Goal: Information Seeking & Learning: Learn about a topic

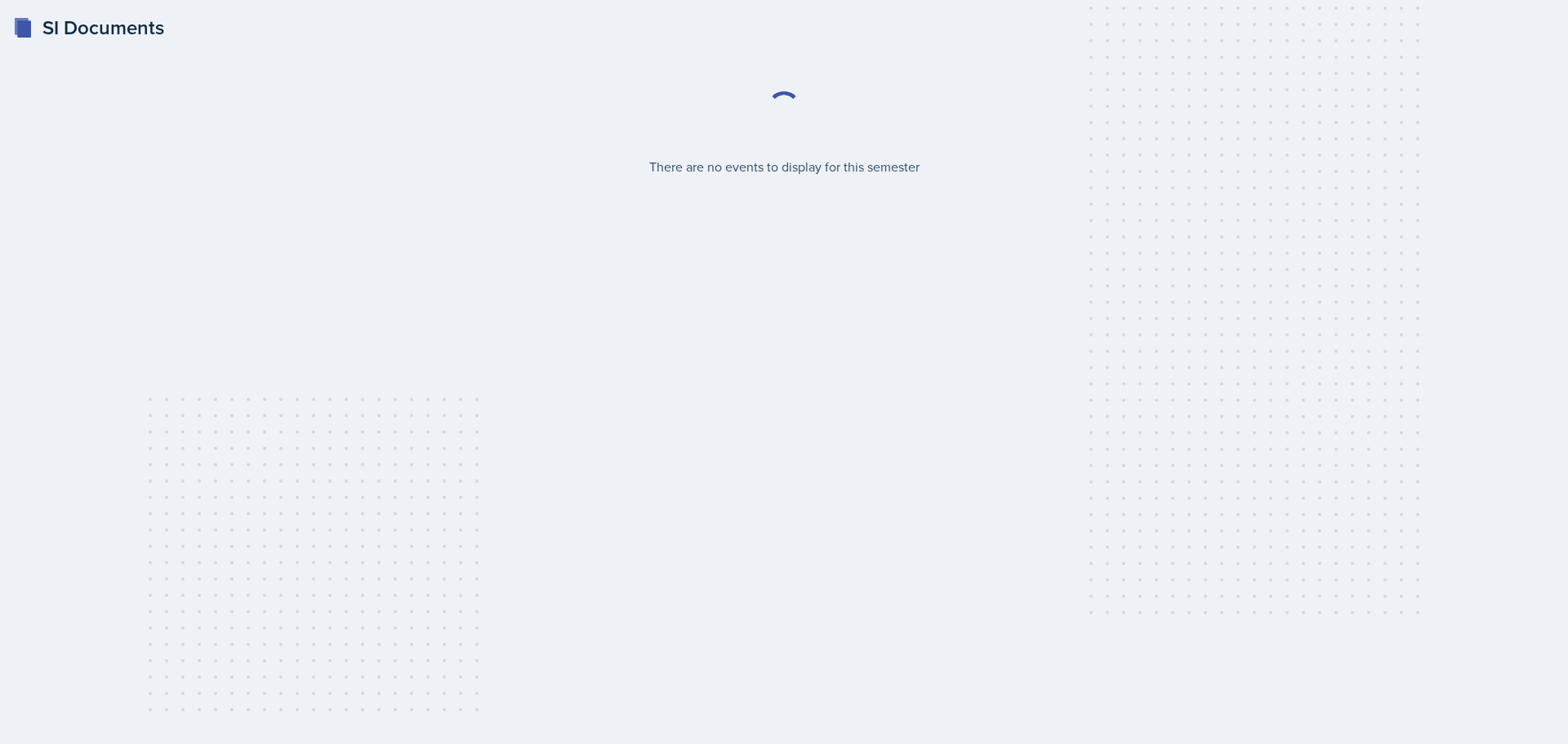
select select "2bed604d-1099-4043-b1bc-2365e8740244"
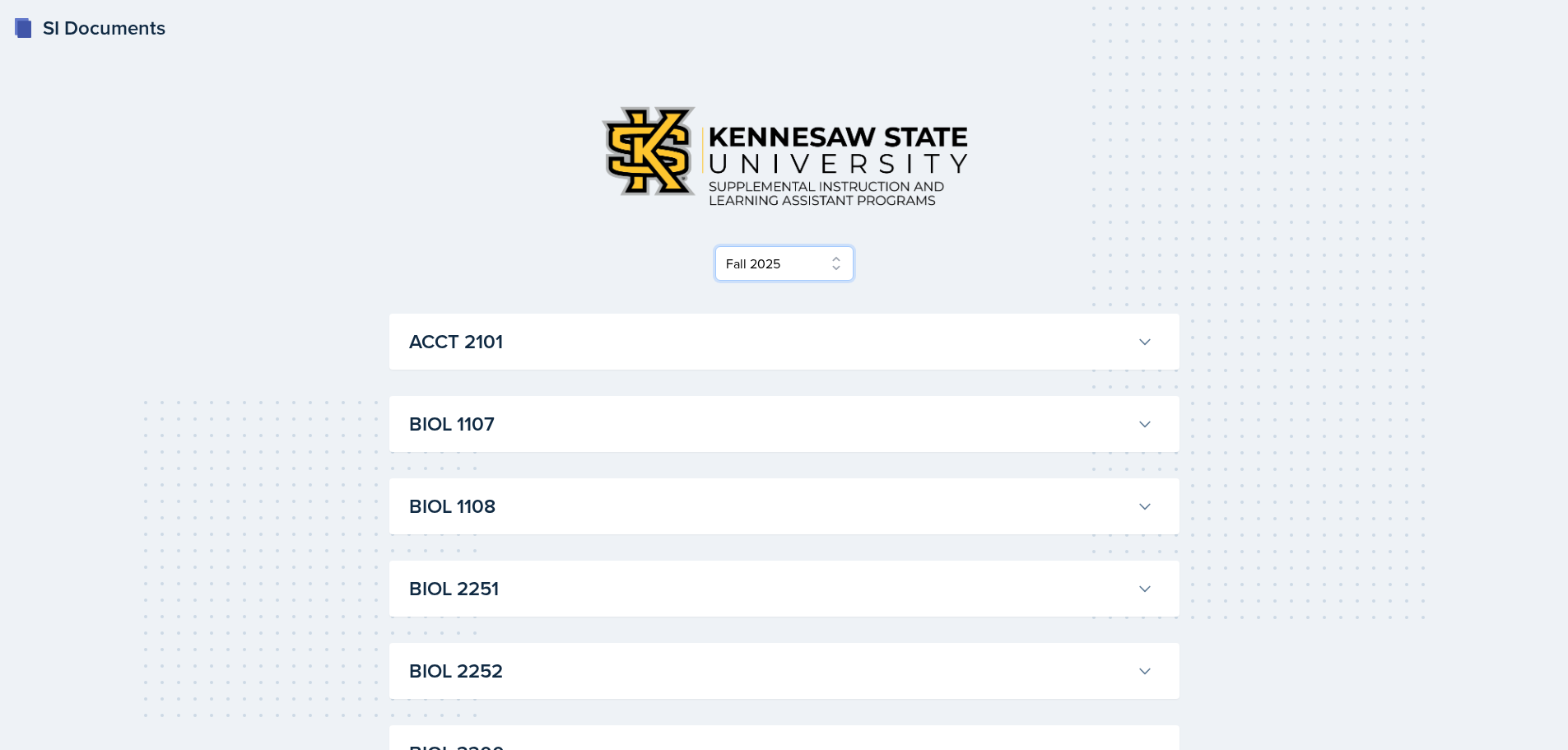
click at [838, 274] on select "Select Semester Fall 2025 Summer 2025 Spring 2025 Fall 2024 Summer 2024 Spring …" at bounding box center [785, 264] width 138 height 35
click at [716, 246] on select "Select Semester Fall 2025 Summer 2025 Spring 2025 Fall 2024 Summer 2024 Spring …" at bounding box center [785, 264] width 138 height 35
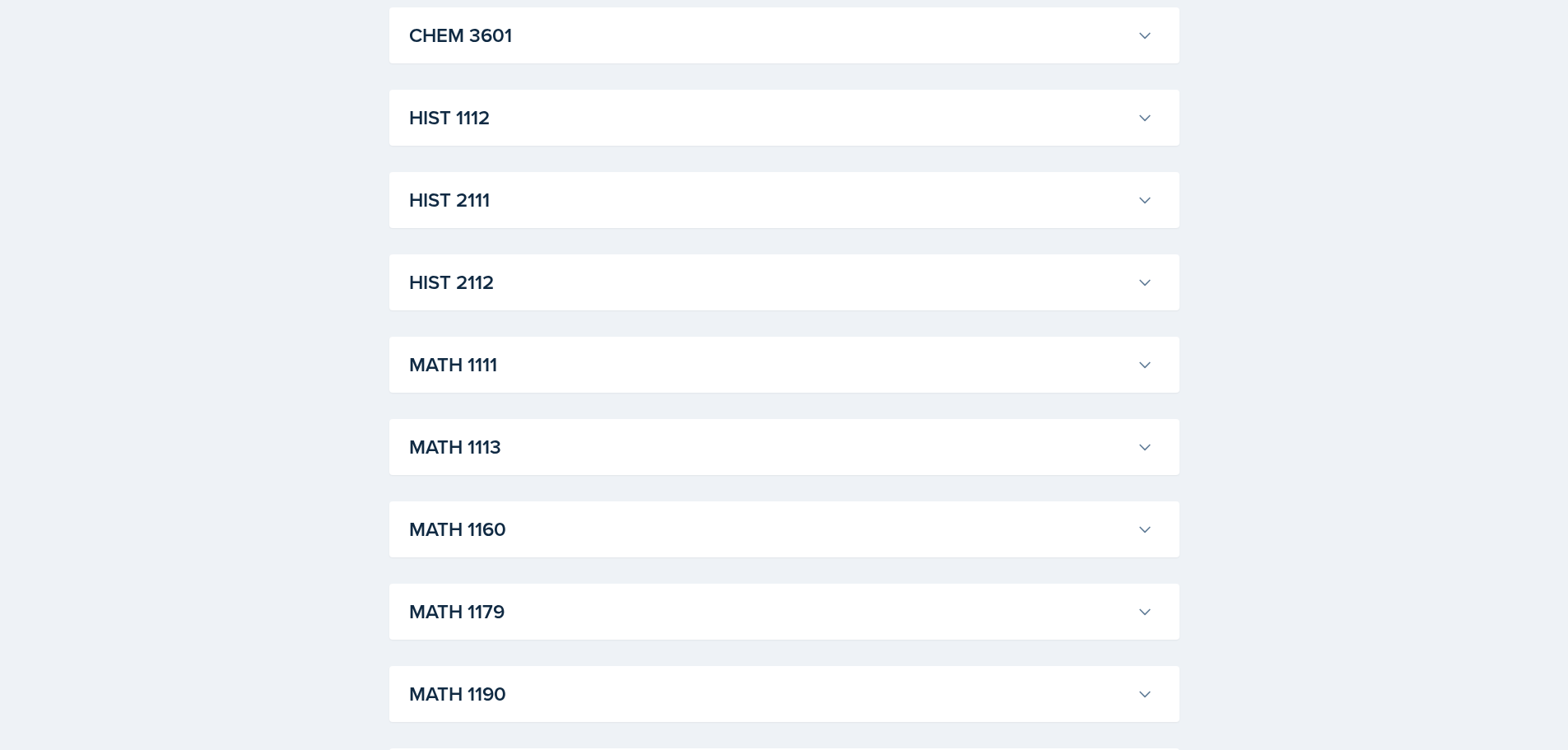
scroll to position [1212, 0]
click at [543, 124] on h3 "HIST 1112" at bounding box center [770, 116] width 722 height 30
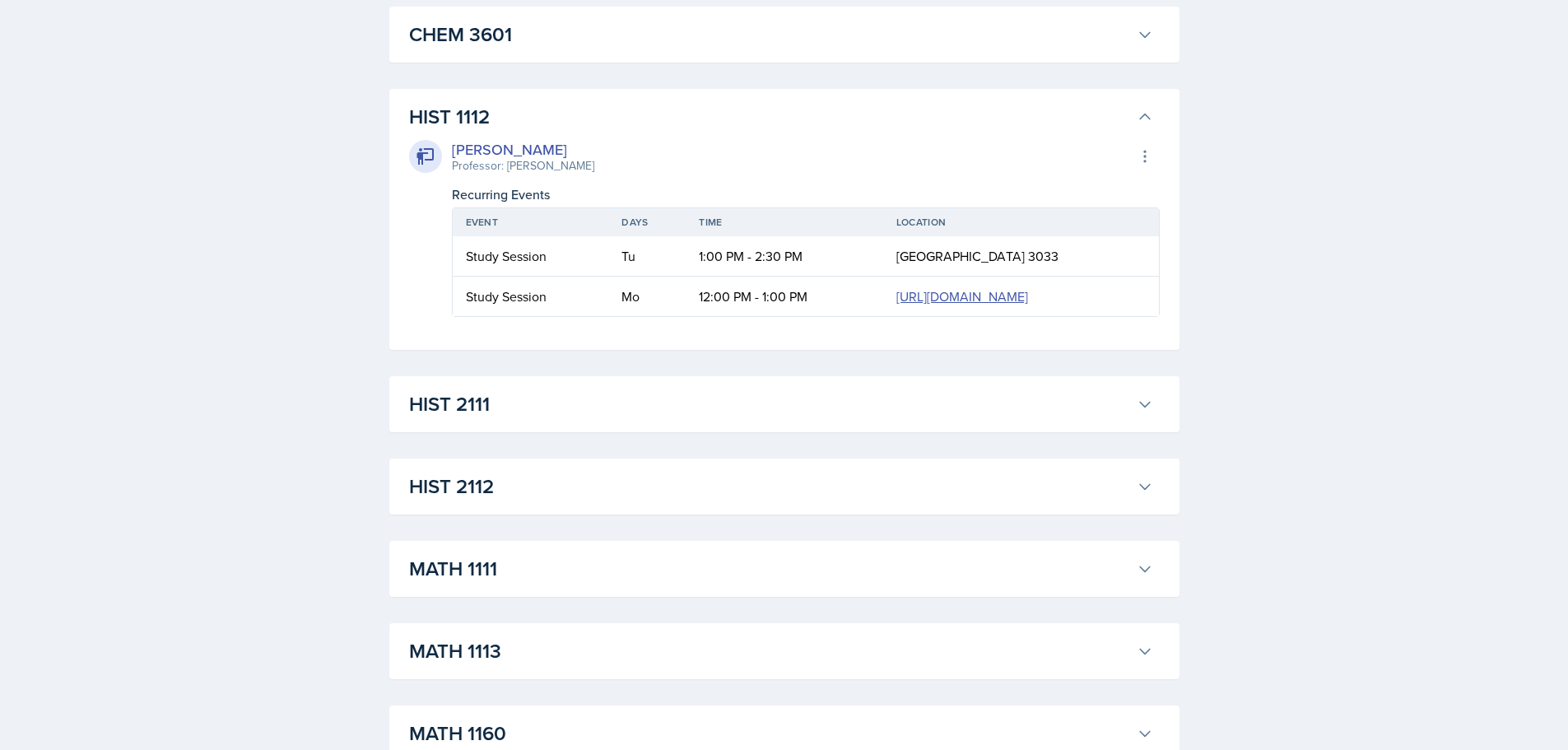
click at [560, 419] on h3 "HIST 2111" at bounding box center [770, 404] width 722 height 30
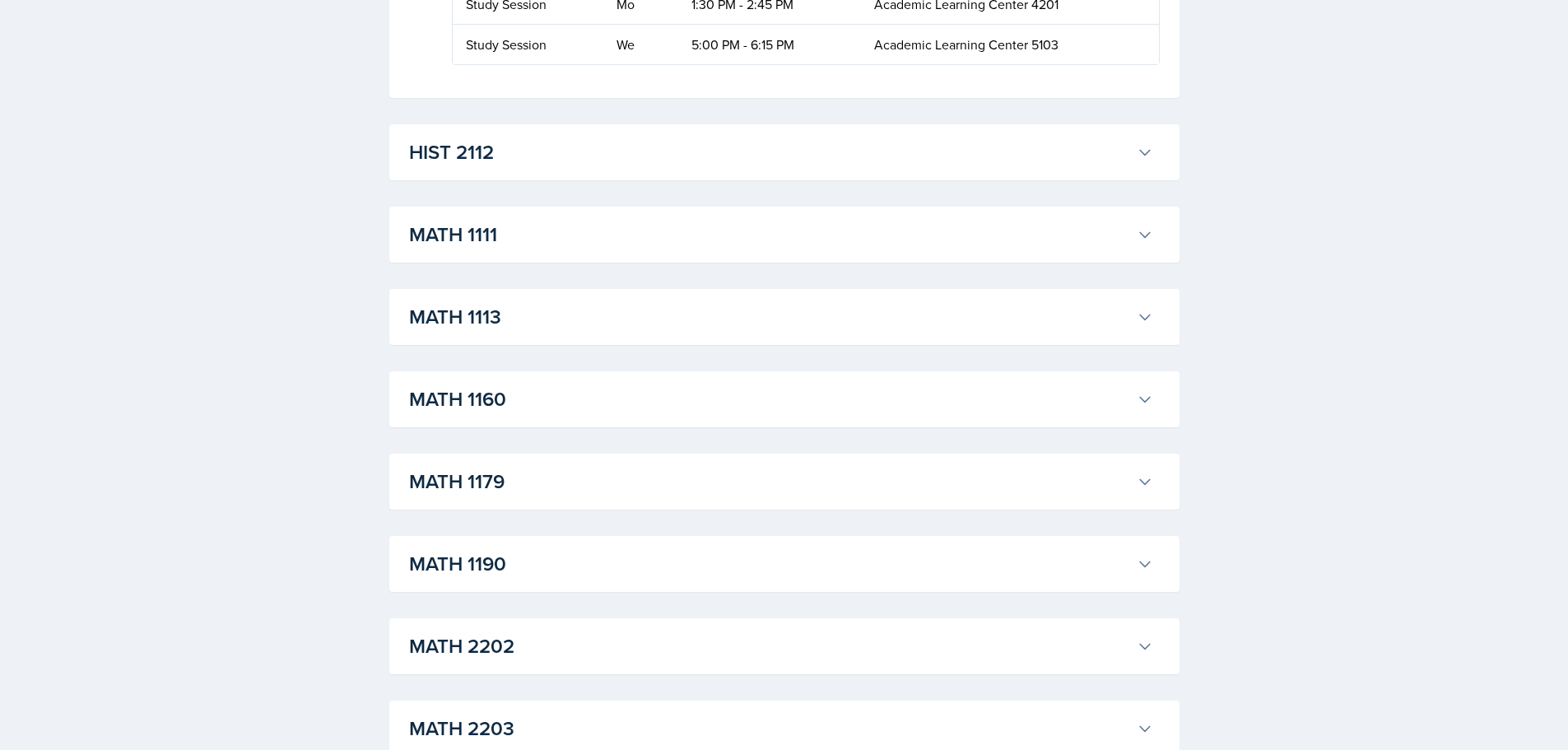
scroll to position [2473, 0]
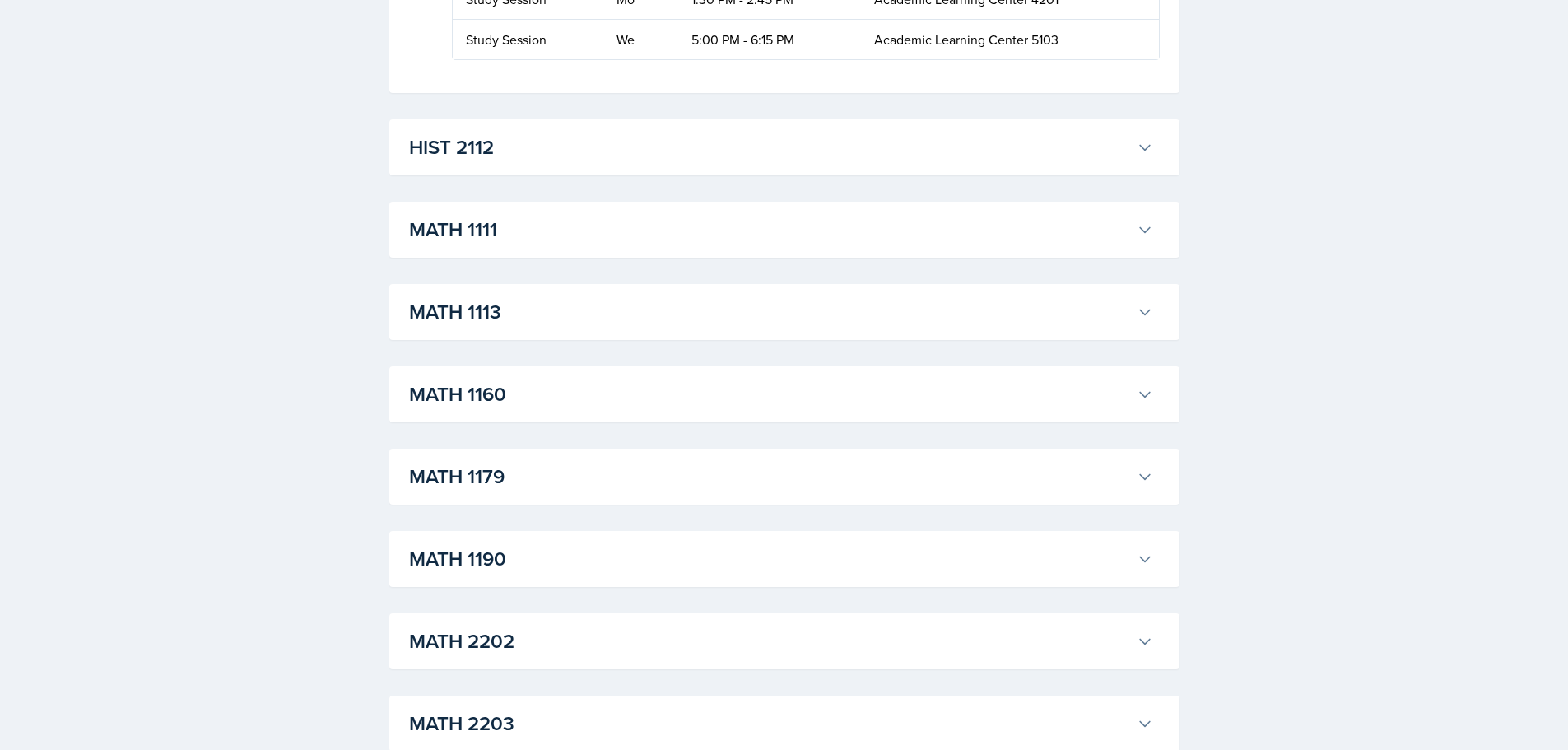
click at [610, 162] on h3 "HIST 2112" at bounding box center [770, 147] width 722 height 30
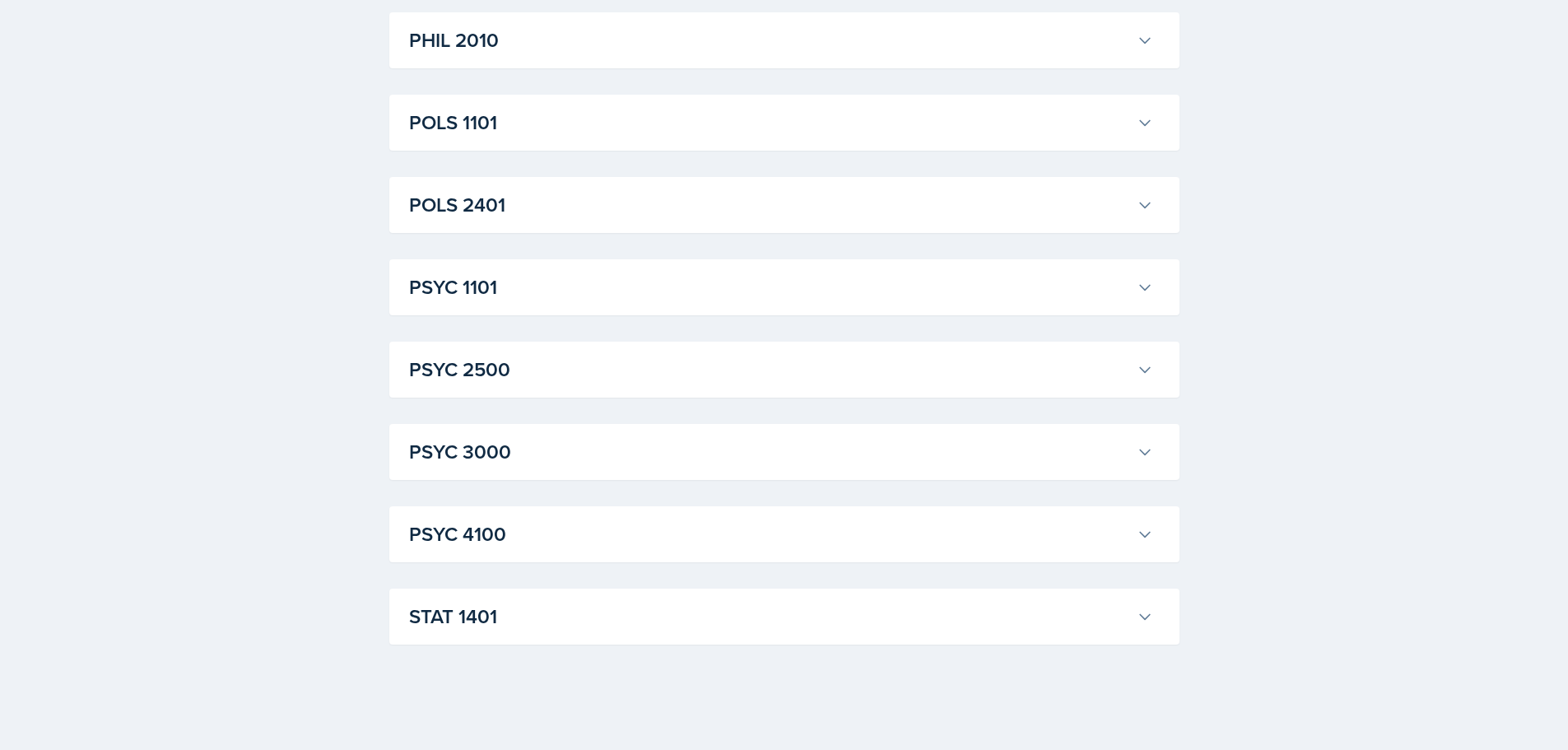
scroll to position [4327, 0]
click at [625, 64] on div "PHIL 2010 [PERSON_NAME] Professor: [PERSON_NAME] Export to Google Calendar Recu…" at bounding box center [785, 40] width 791 height 56
click at [616, 56] on button "PHIL 2010" at bounding box center [781, 40] width 750 height 36
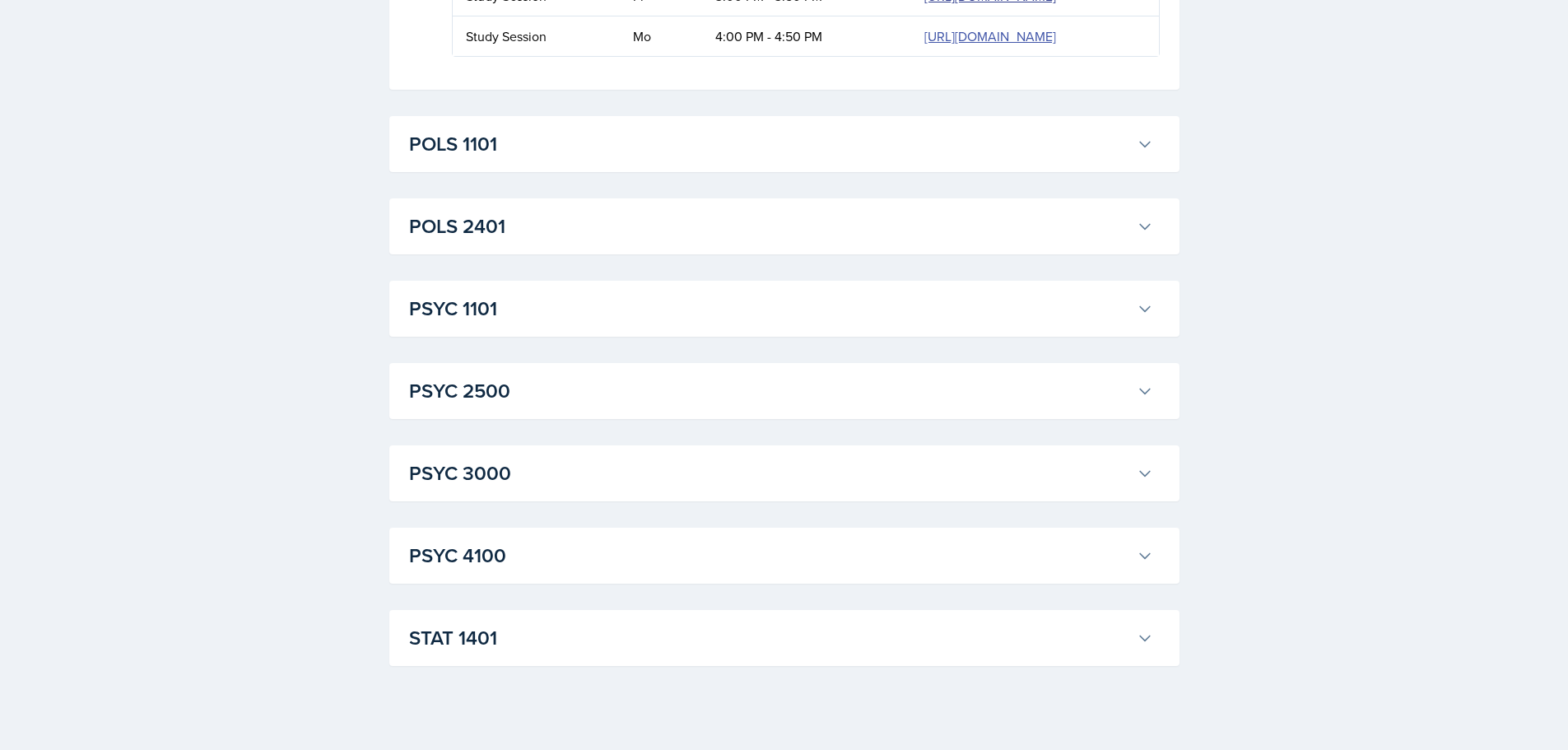
scroll to position [4249, 0]
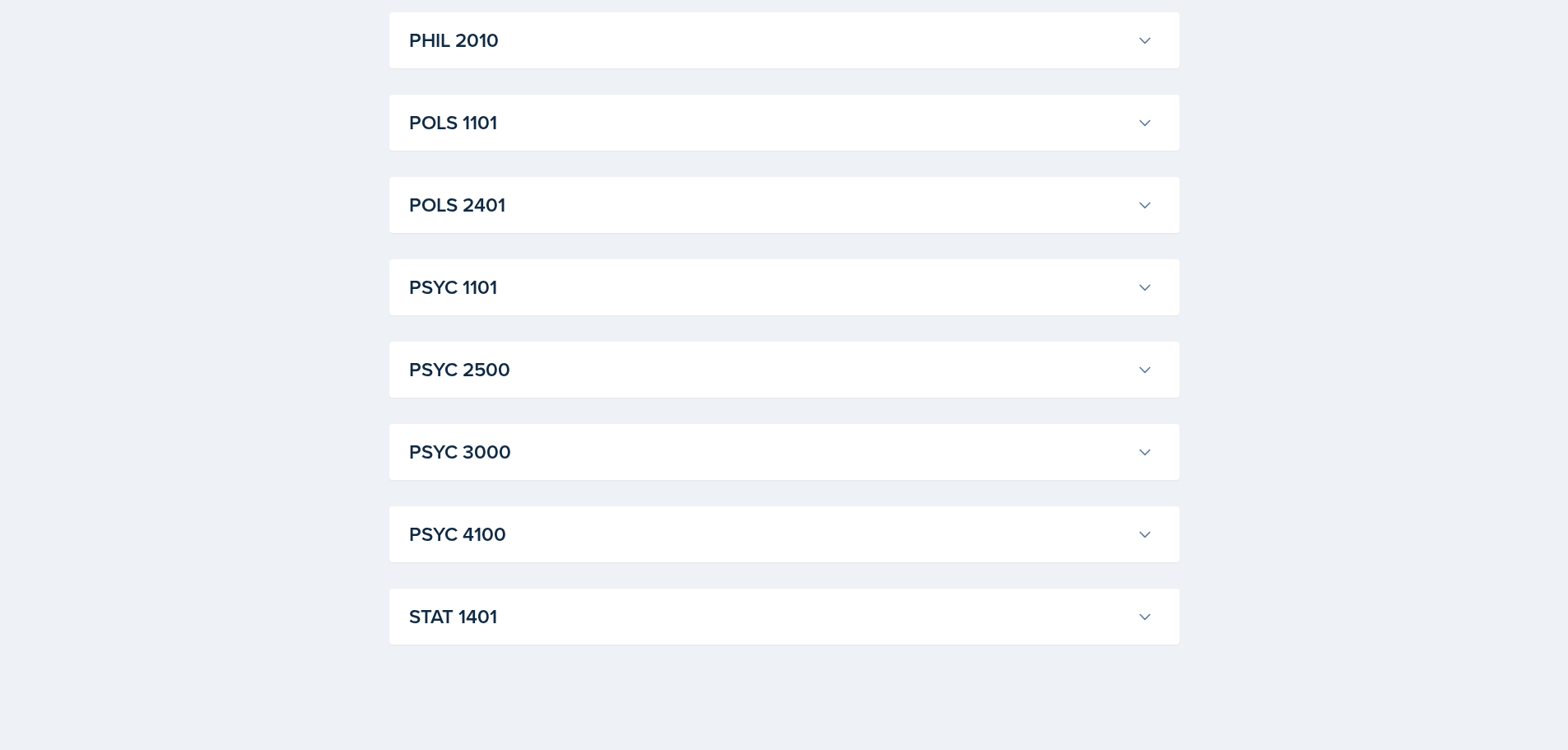
click at [443, 220] on h3 "POLS 2401" at bounding box center [770, 204] width 722 height 30
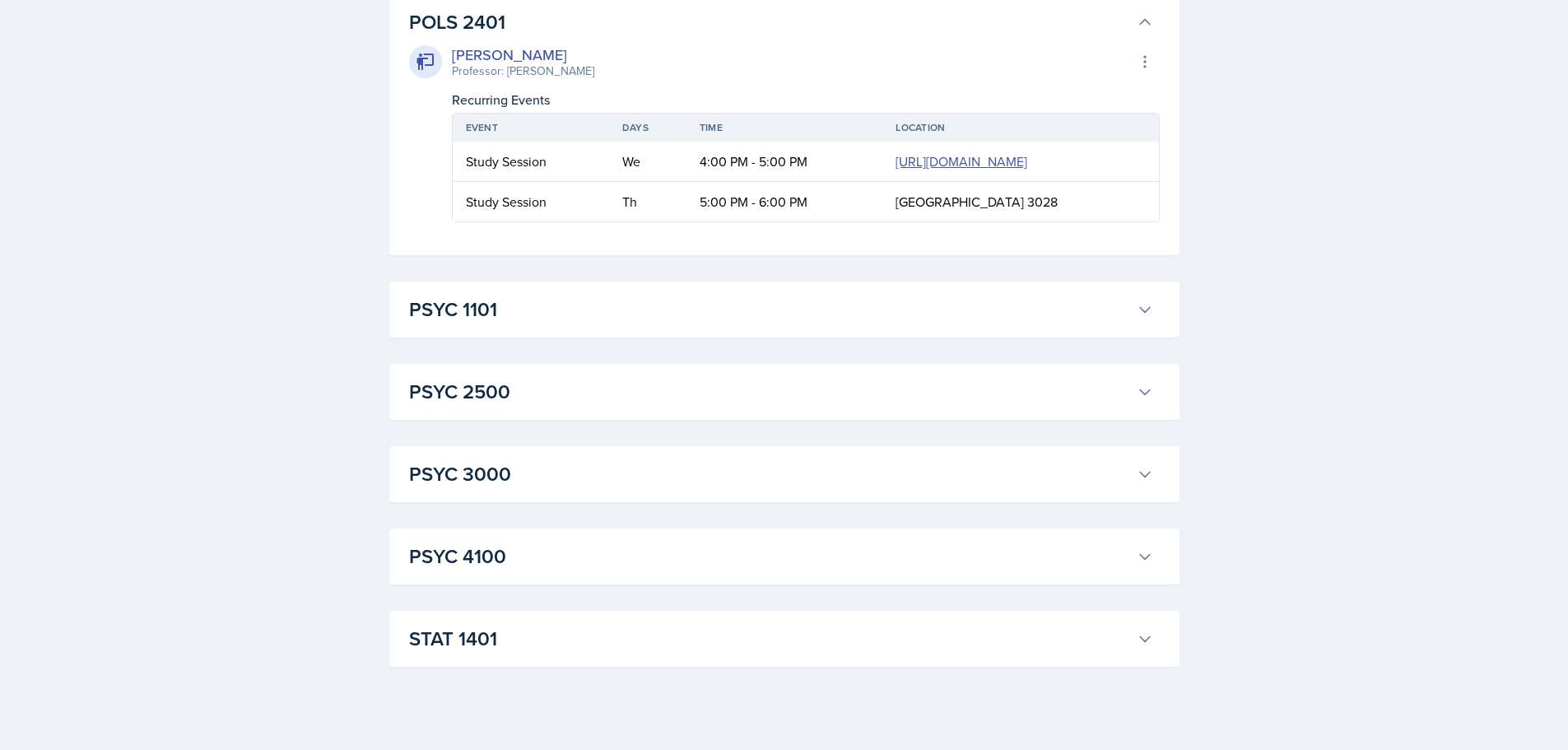
click at [1116, 37] on h3 "POLS 2401" at bounding box center [770, 22] width 722 height 30
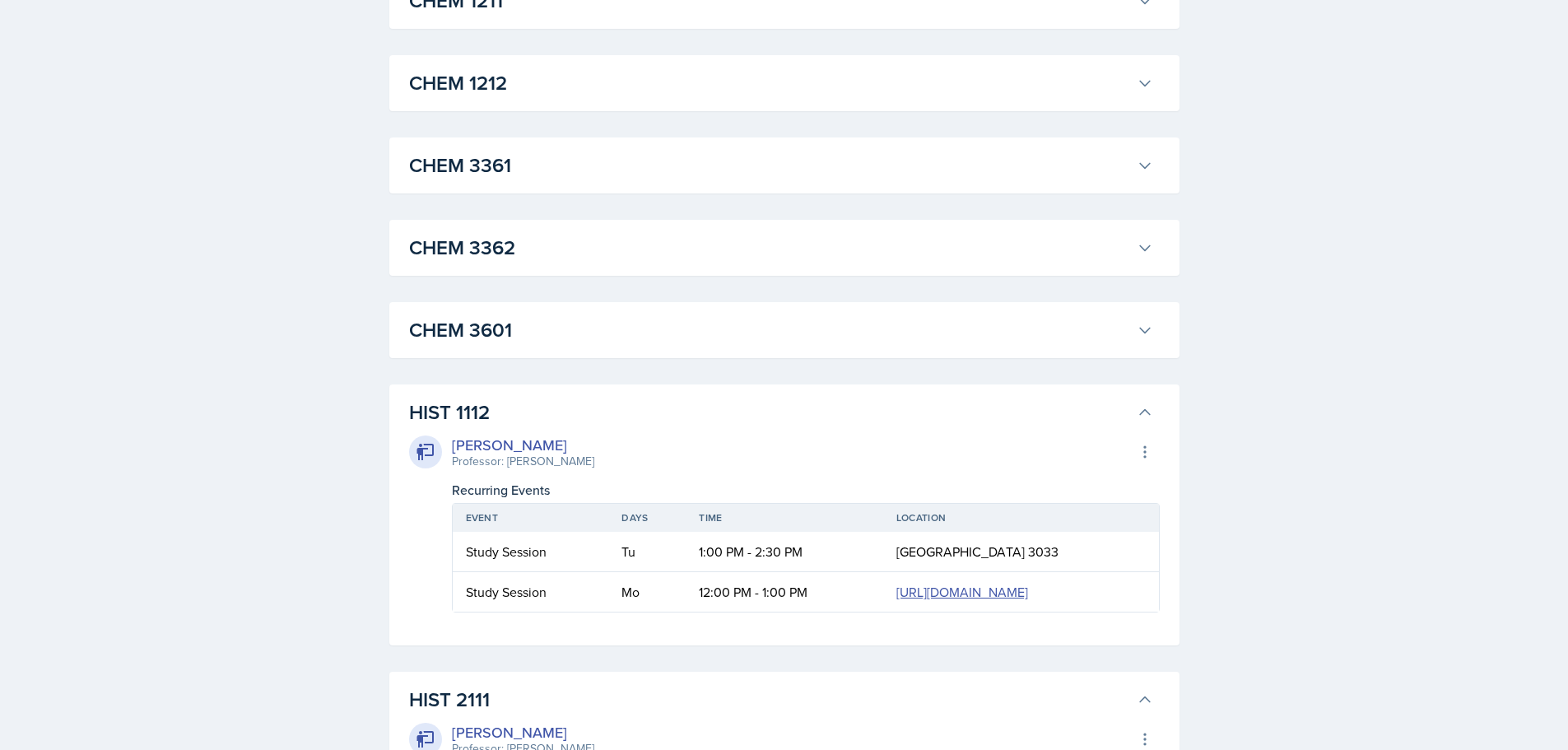
scroll to position [874, 0]
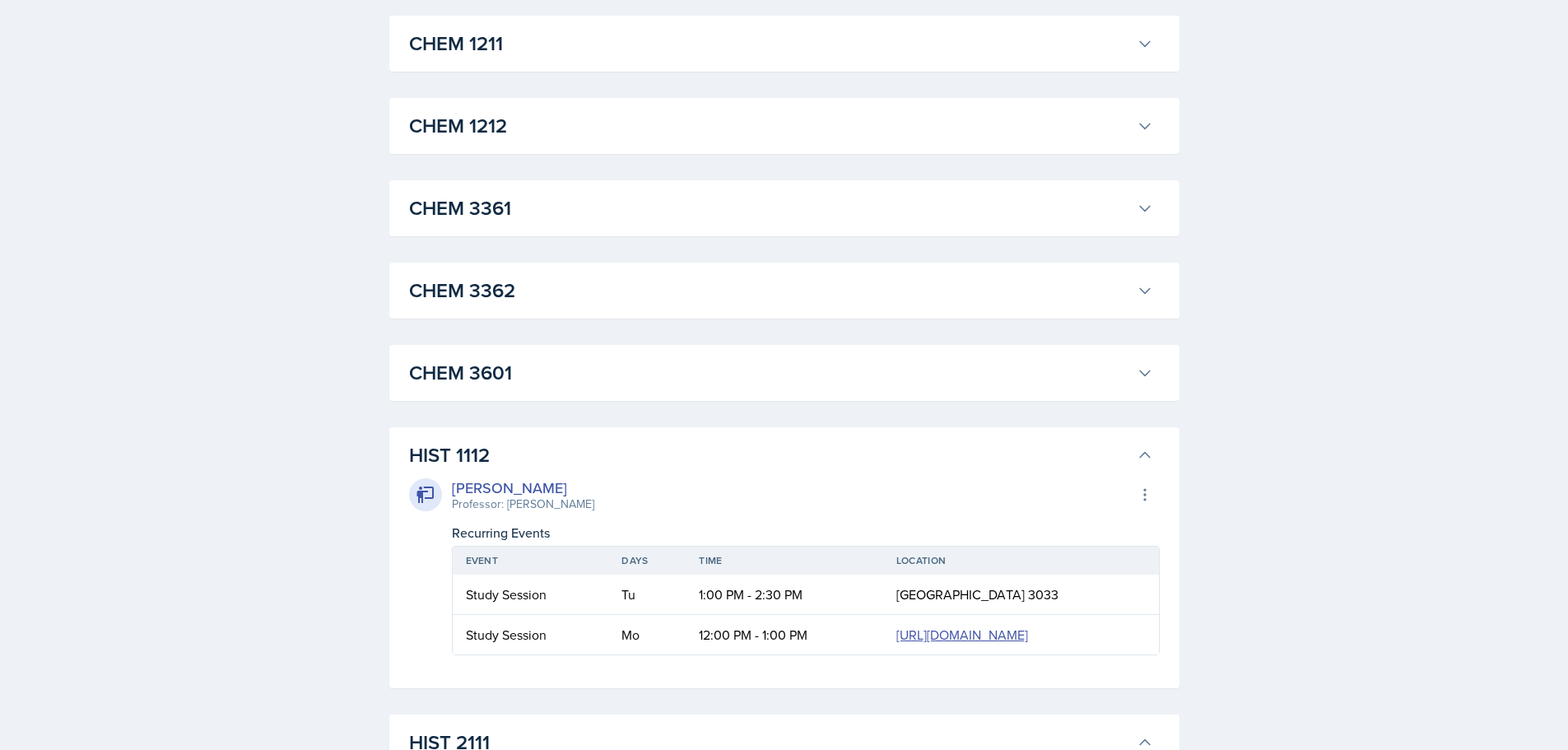
click at [1149, 461] on icon at bounding box center [1145, 455] width 16 height 16
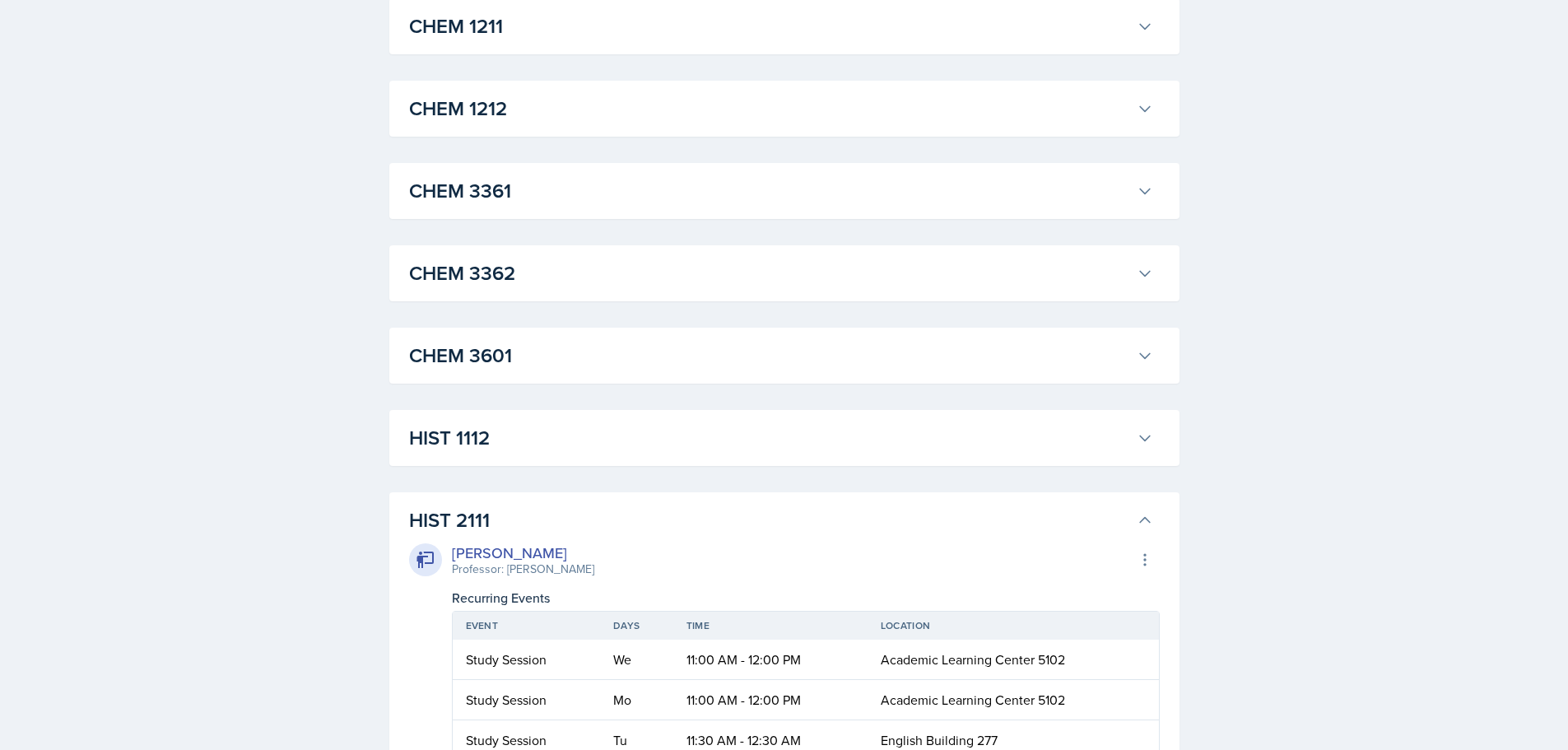
scroll to position [902, 0]
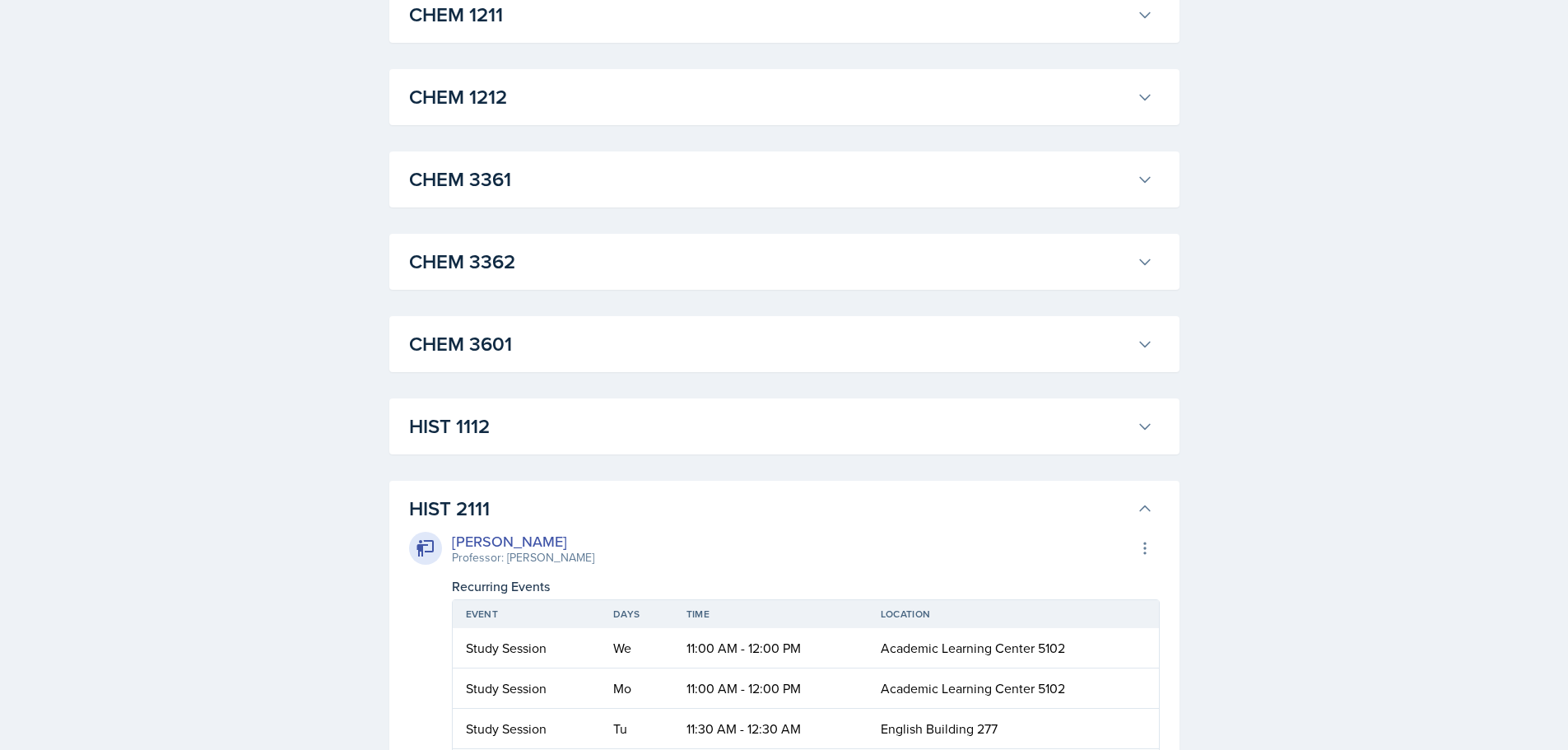
click at [1146, 507] on icon at bounding box center [1145, 508] width 16 height 16
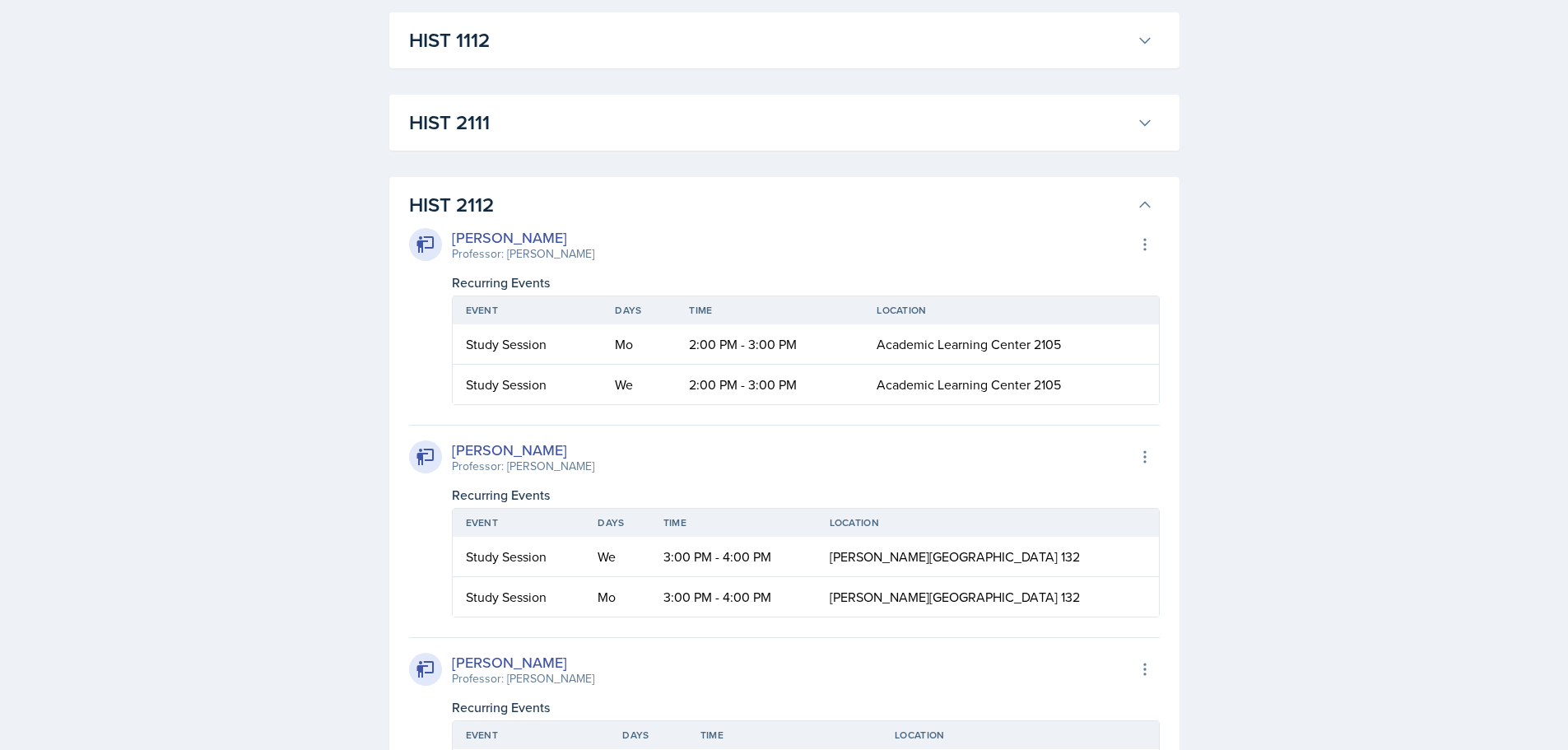
scroll to position [1293, 0]
click at [1147, 205] on icon at bounding box center [1145, 200] width 16 height 16
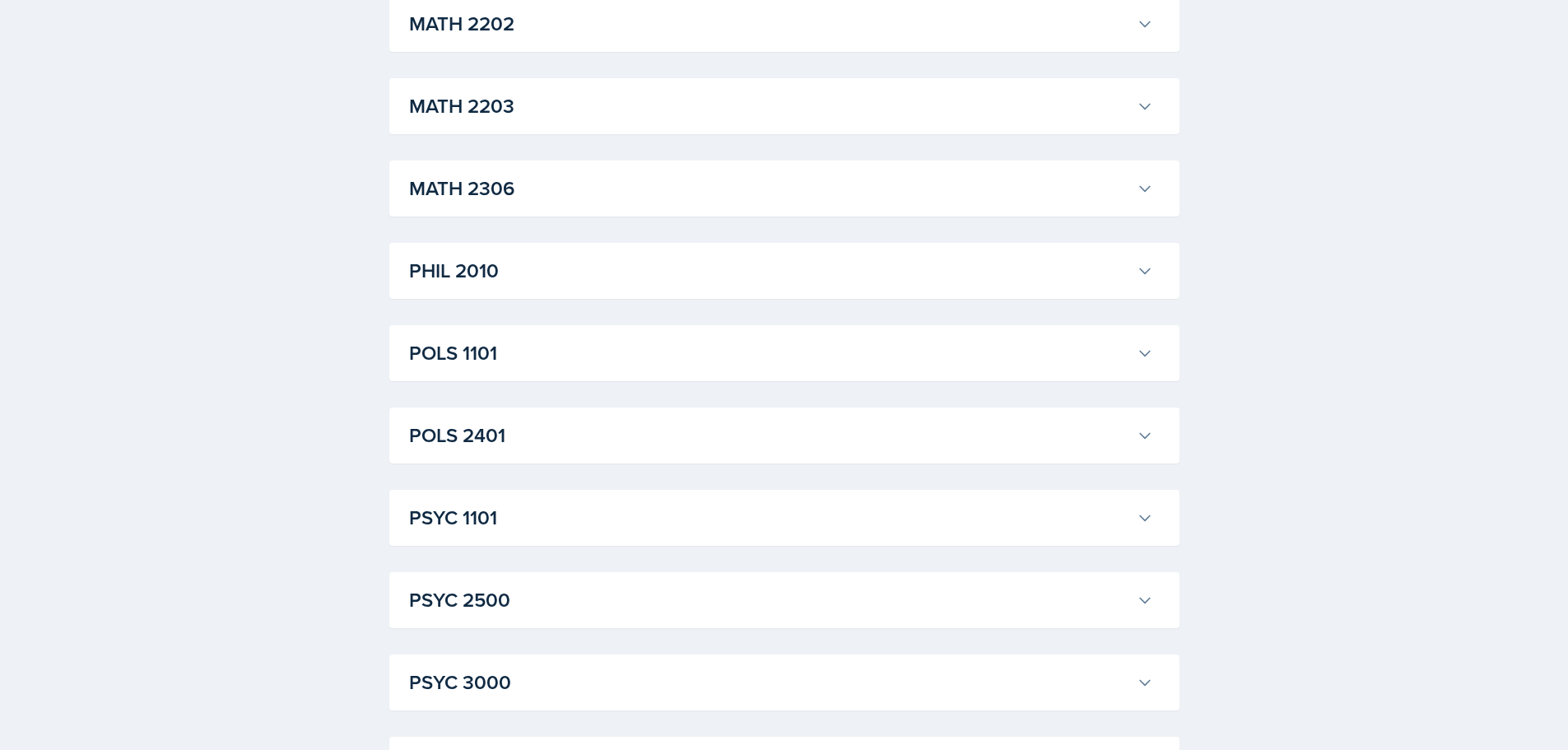
scroll to position [1979, 0]
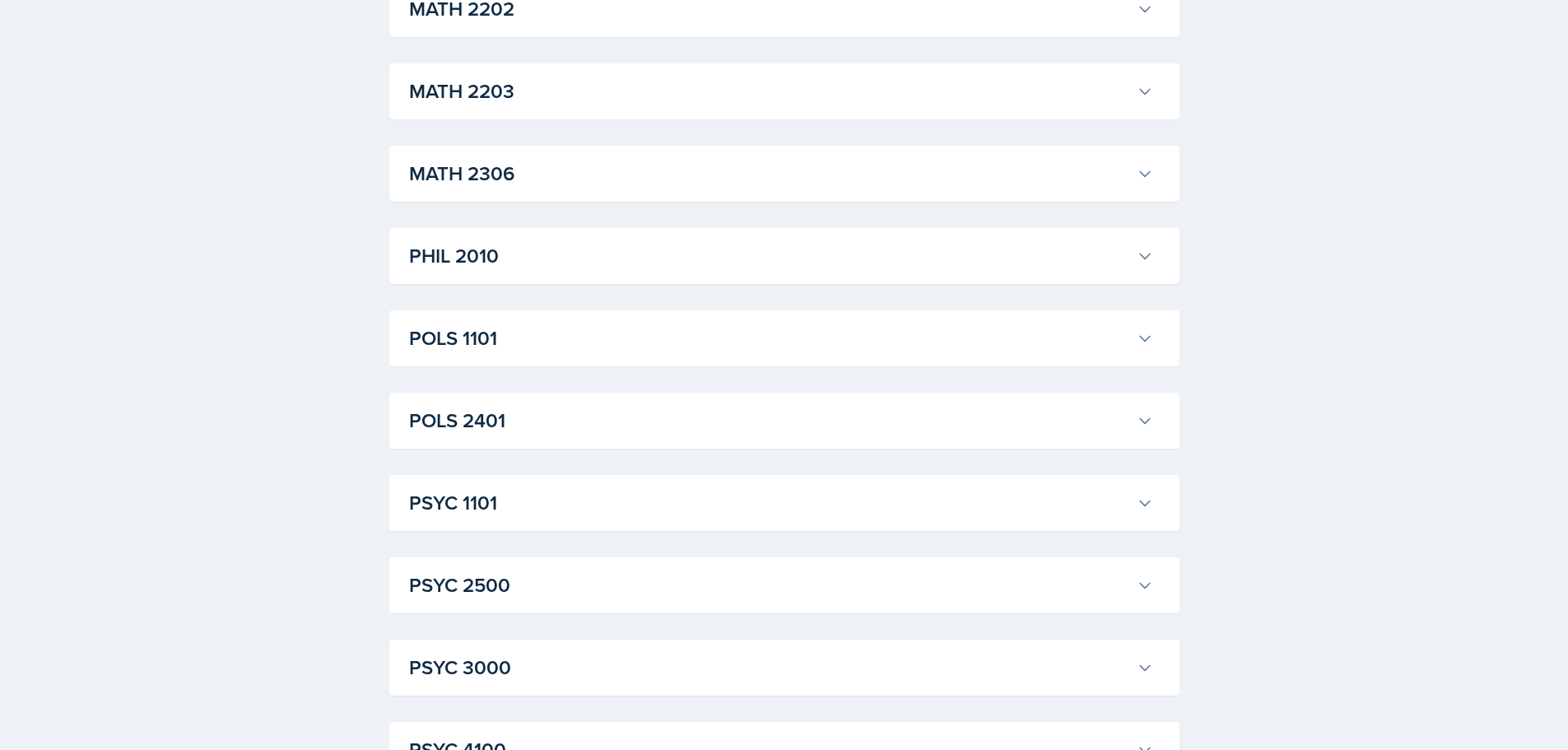
click at [464, 345] on h3 "POLS 1101" at bounding box center [770, 338] width 722 height 30
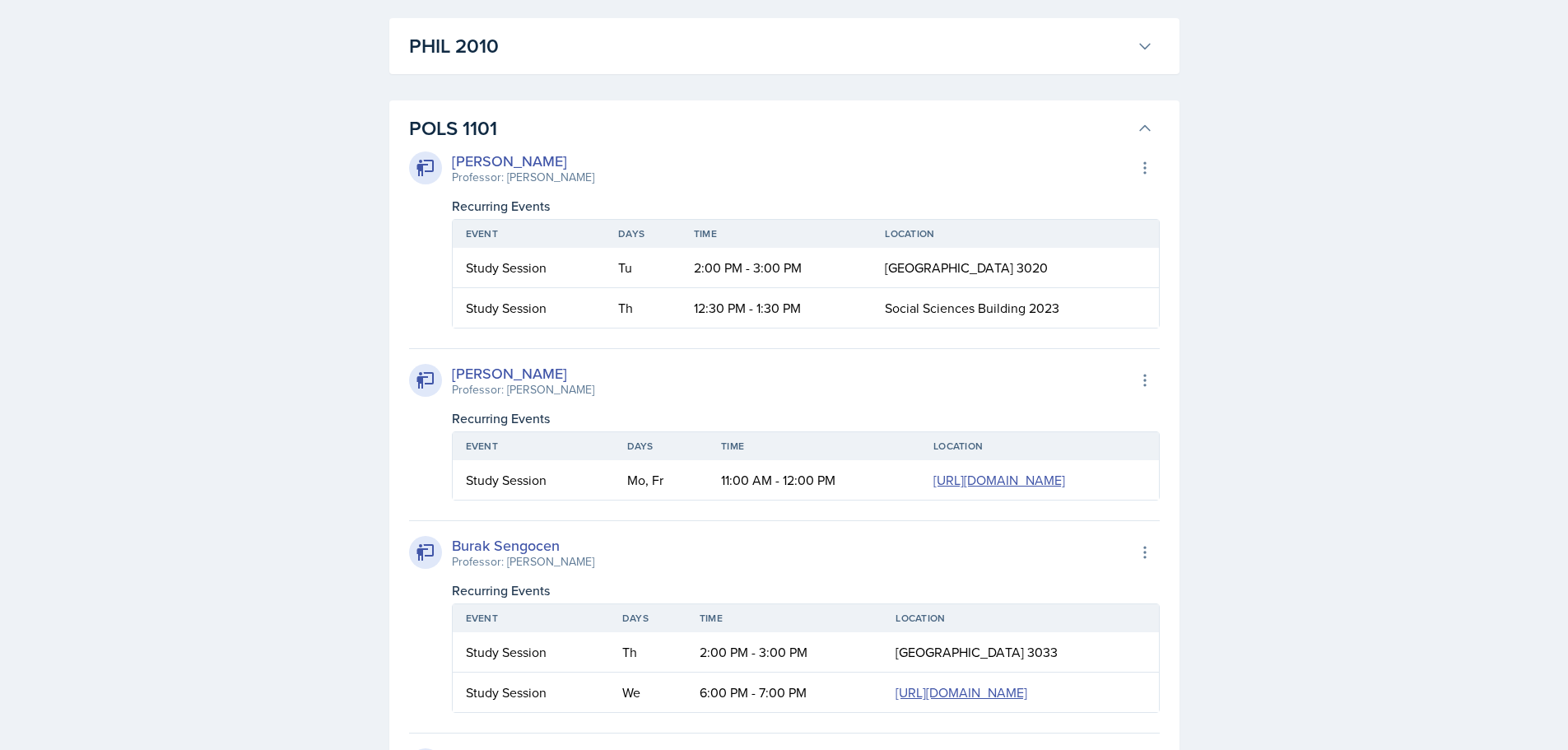
scroll to position [2158, 0]
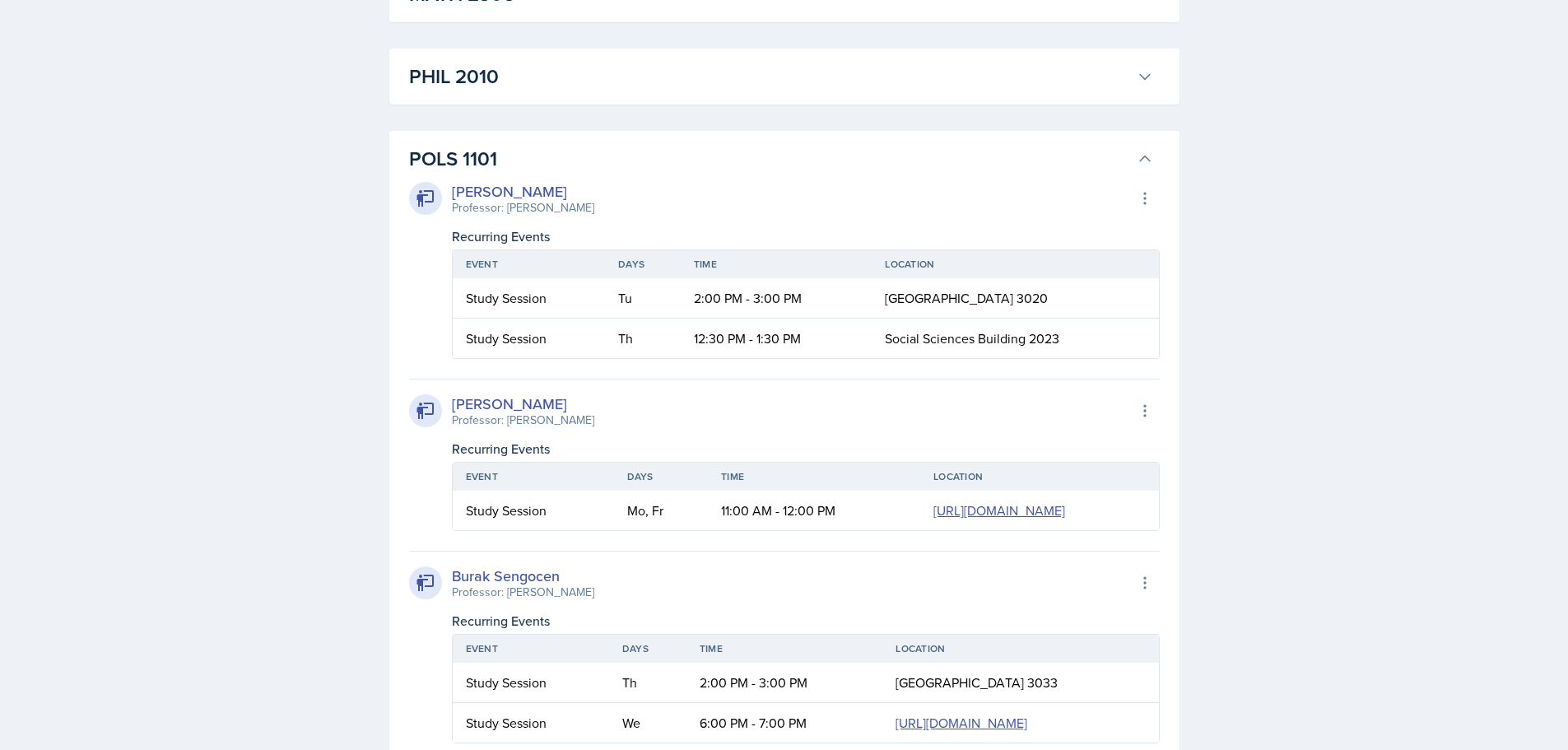
click at [1145, 153] on icon at bounding box center [1145, 158] width 16 height 16
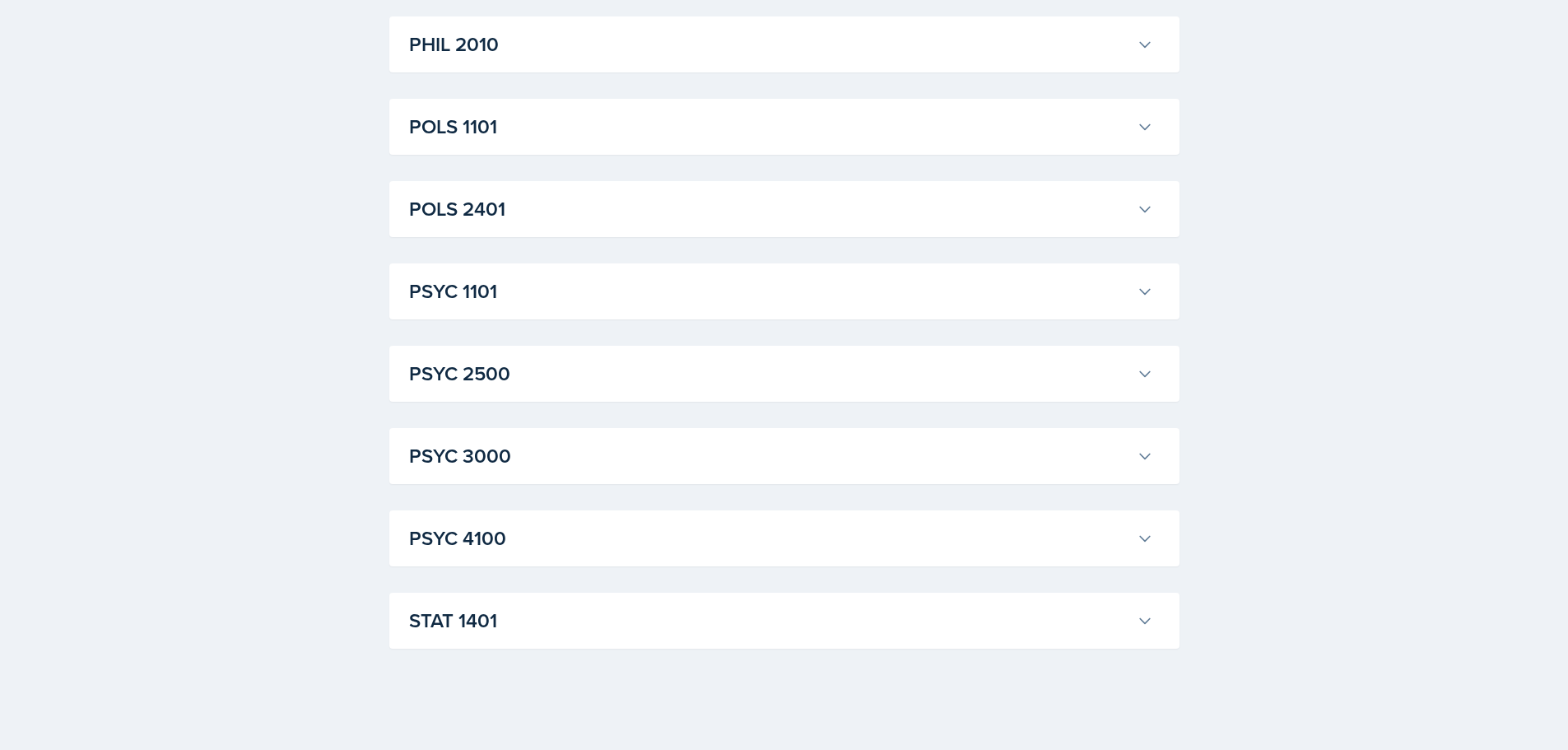
scroll to position [2193, 0]
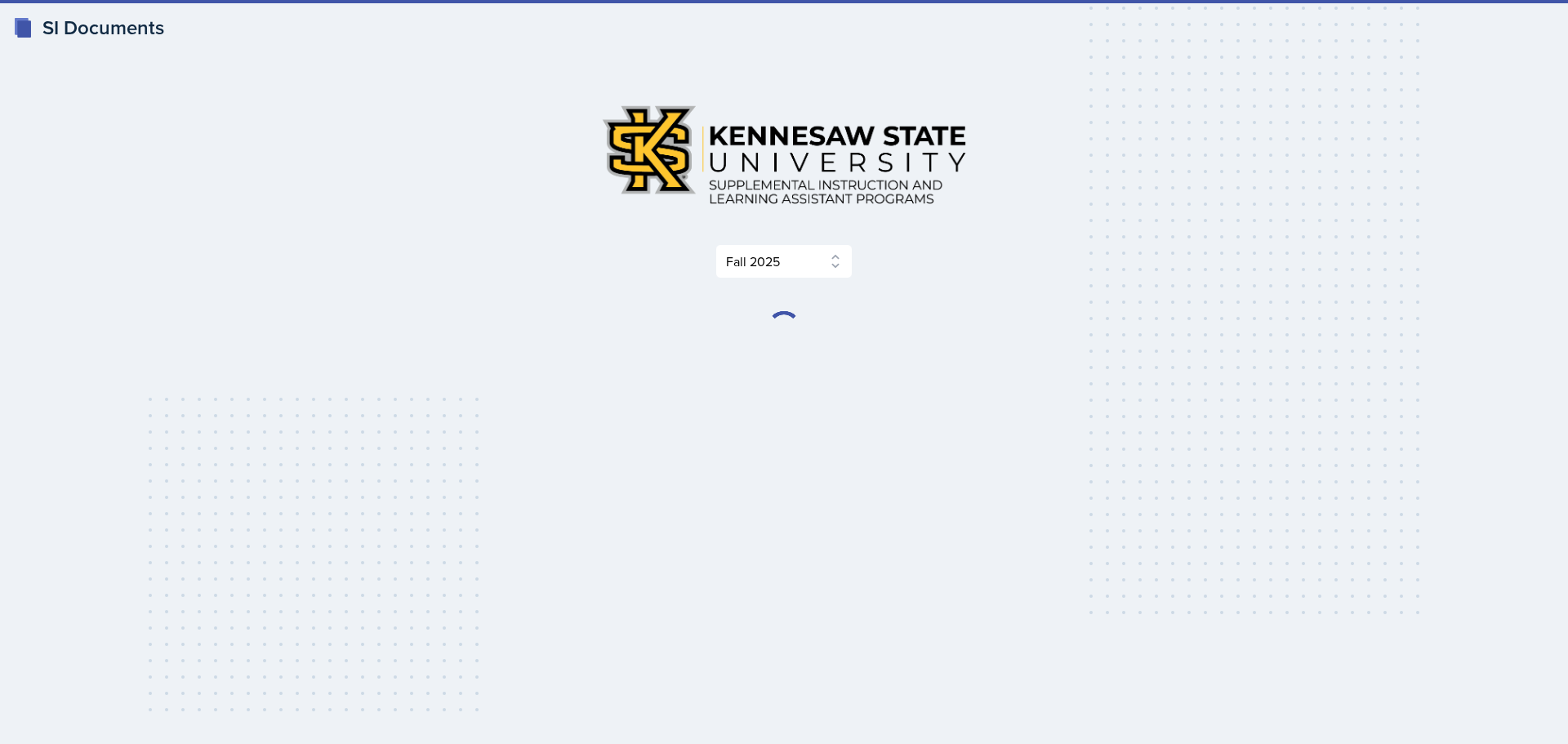
select select "2bed604d-1099-4043-b1bc-2365e8740244"
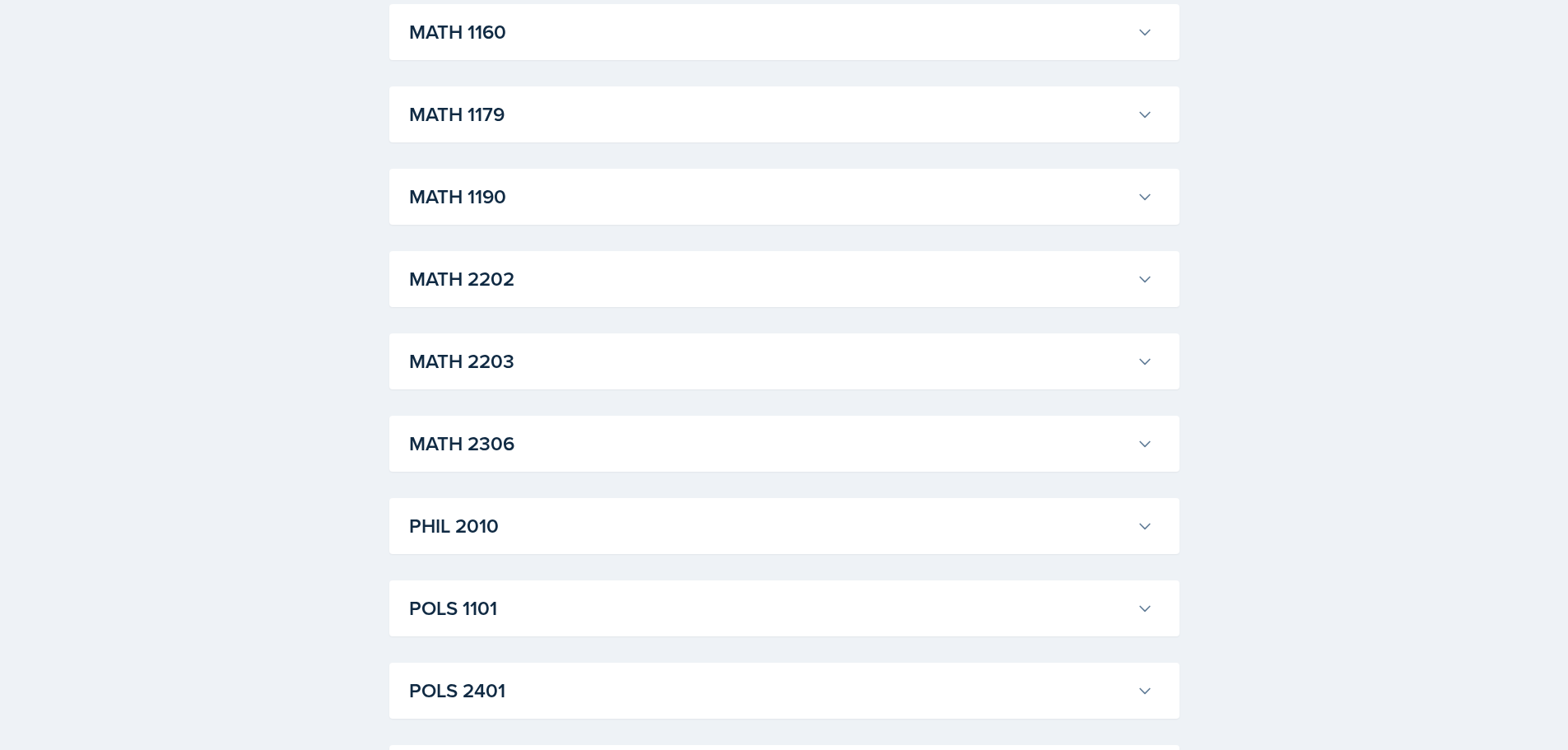
scroll to position [1718, 0]
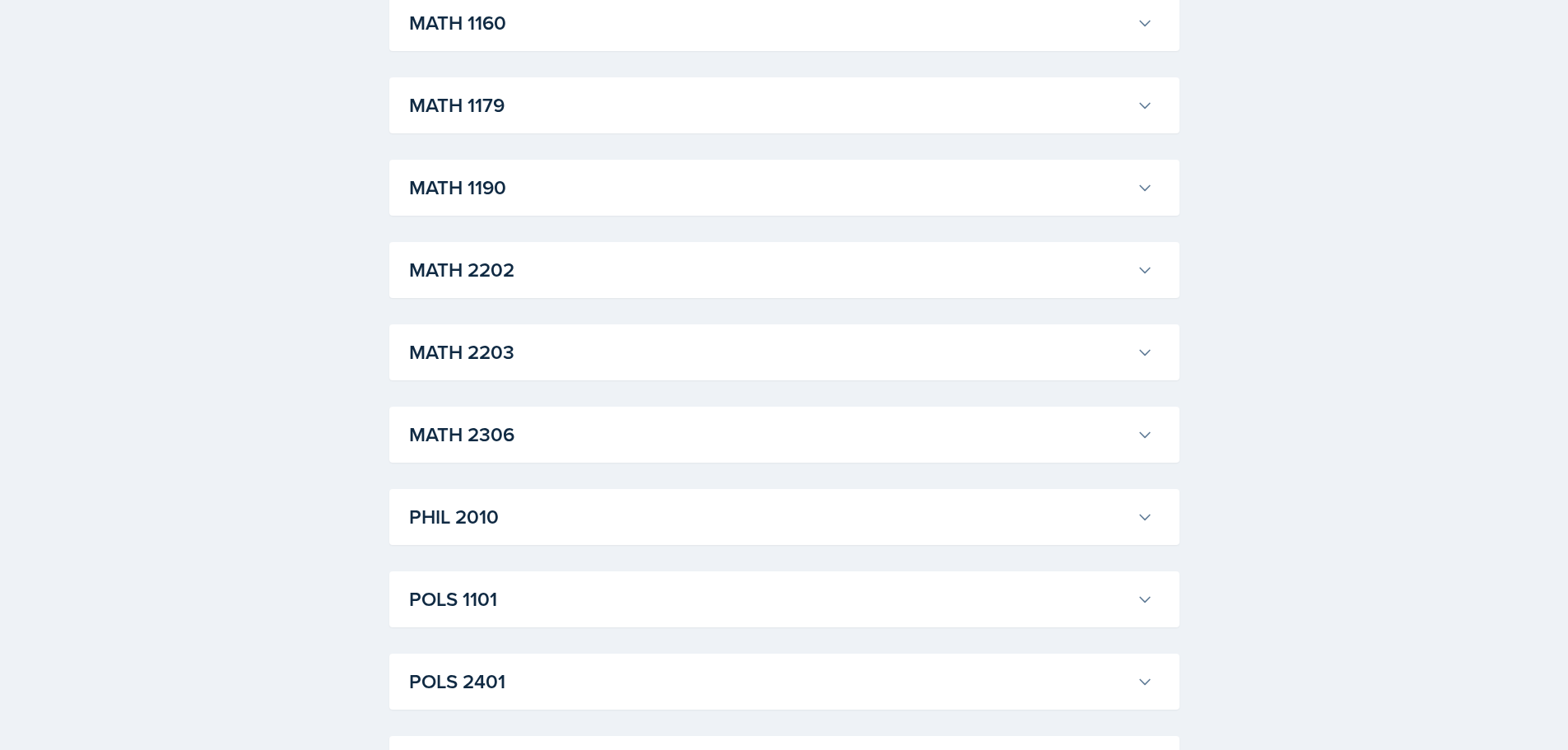
click at [528, 116] on h3 "MATH 1179" at bounding box center [770, 105] width 722 height 30
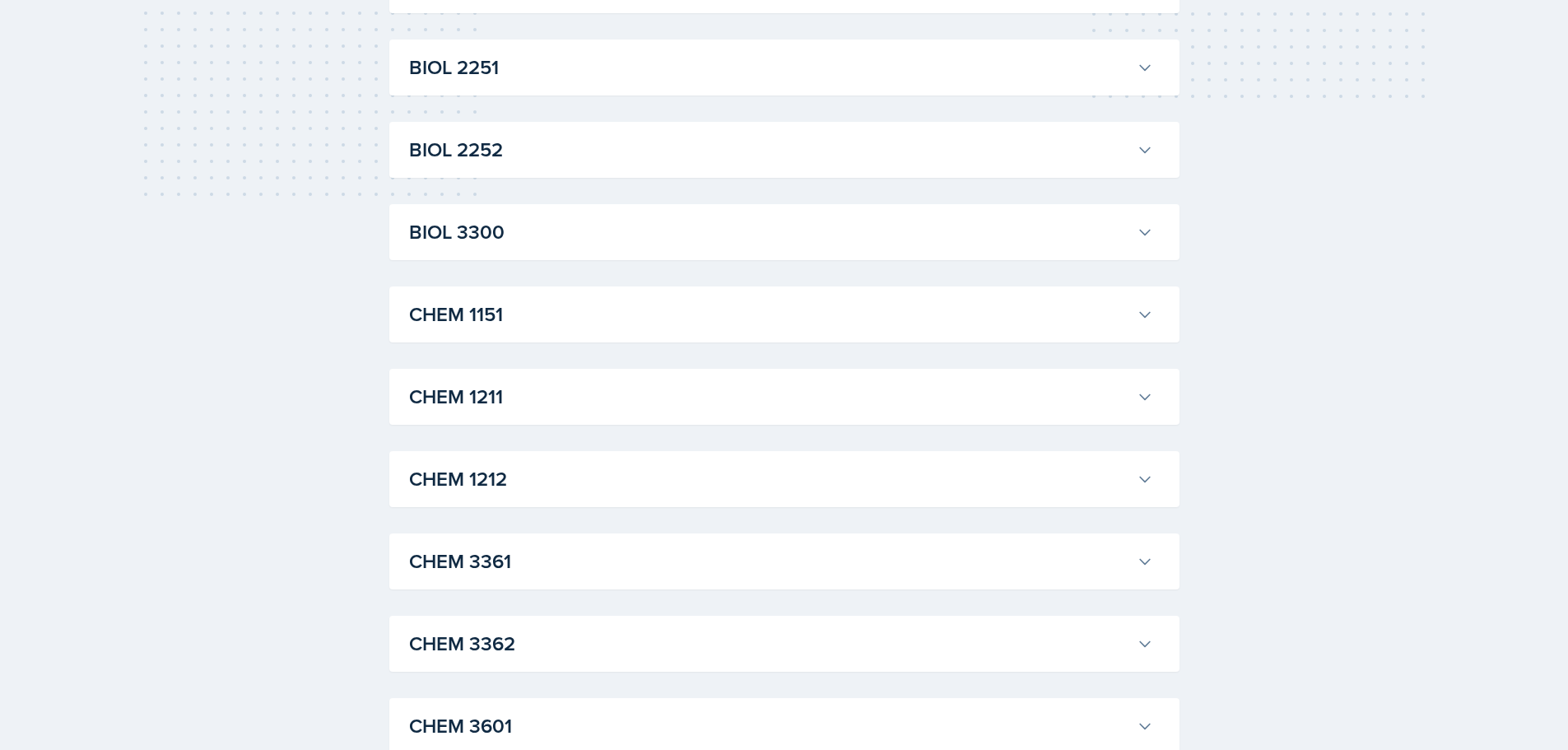
scroll to position [0, 0]
